Goal: Check status: Check status

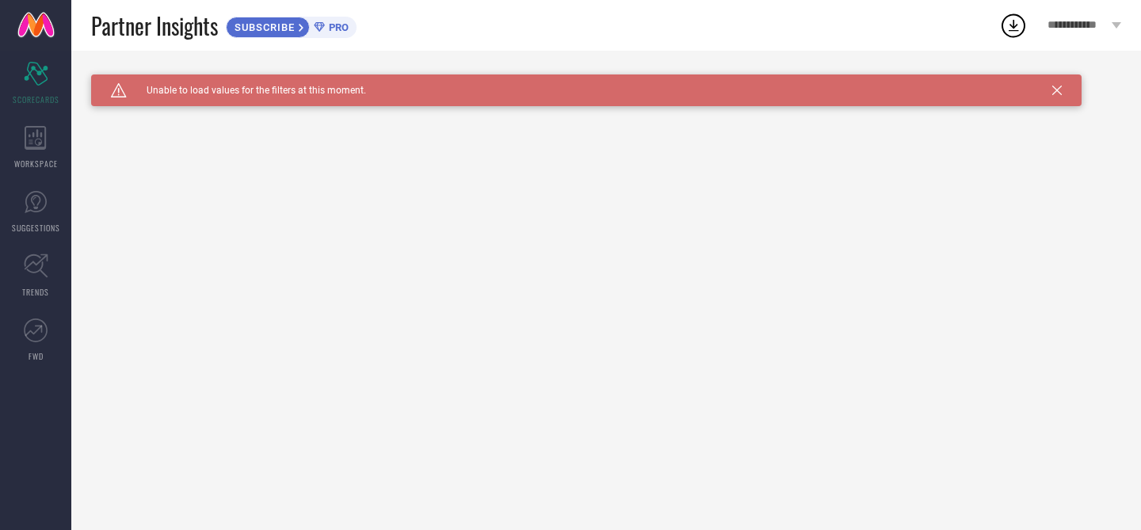
click at [1063, 88] on div "Caution Created with Sketch. Unable to load values for the filters at this mome…" at bounding box center [586, 90] width 991 height 32
click at [1058, 88] on icon at bounding box center [1057, 91] width 10 height 10
